Goal: Task Accomplishment & Management: Manage account settings

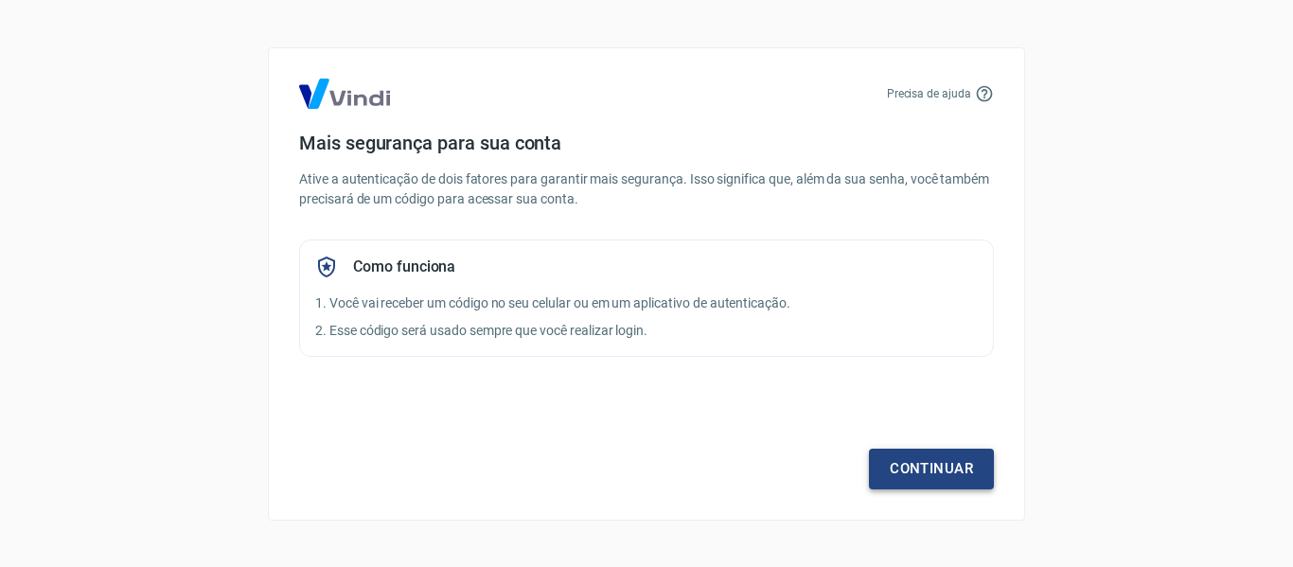
click at [872, 466] on link "Continuar" at bounding box center [931, 469] width 125 height 40
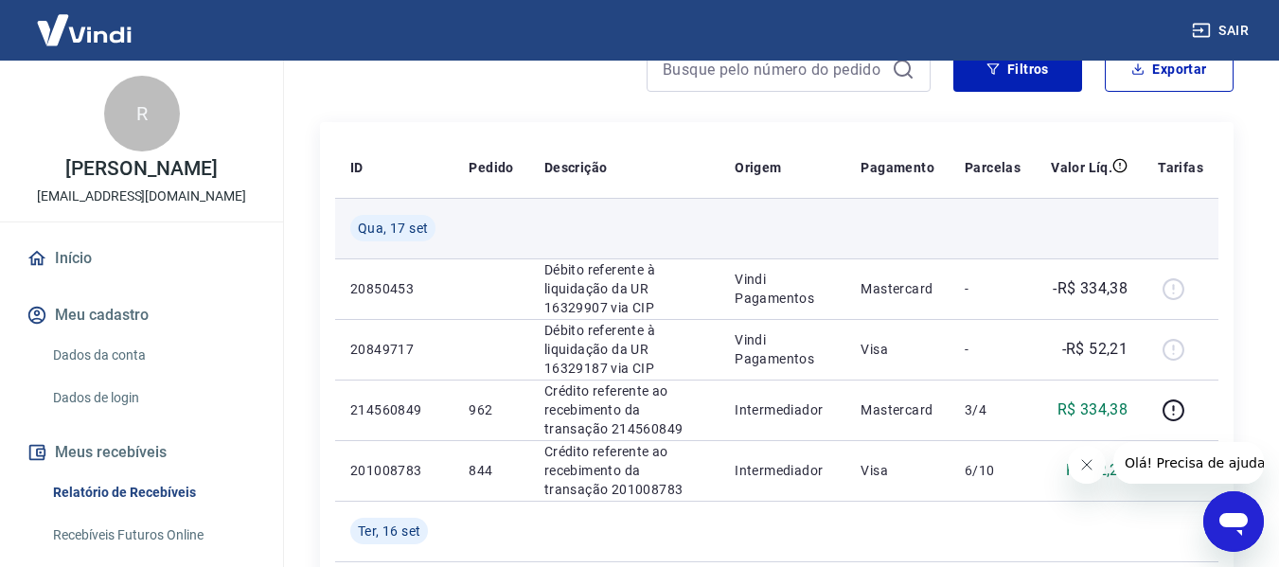
scroll to position [284, 0]
